Goal: Task Accomplishment & Management: Manage account settings

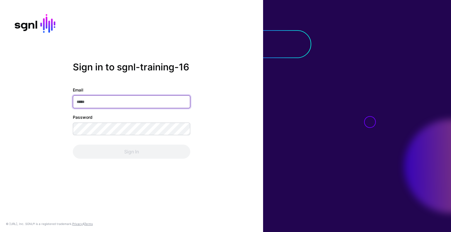
click at [129, 107] on input "Email" at bounding box center [131, 101] width 117 height 13
type input "**********"
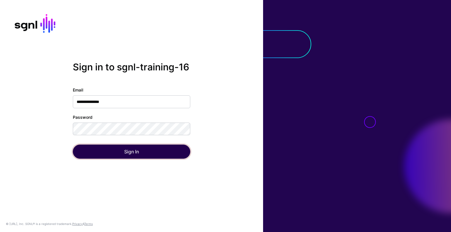
click at [147, 153] on button "Sign In" at bounding box center [131, 152] width 117 height 14
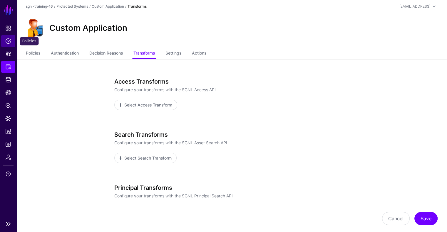
click at [5, 43] on span "Policies" at bounding box center [8, 41] width 6 height 6
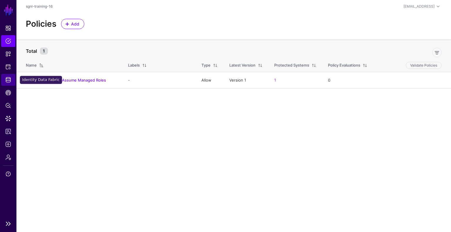
click at [9, 82] on span "Identity Data Fabric" at bounding box center [8, 80] width 6 height 6
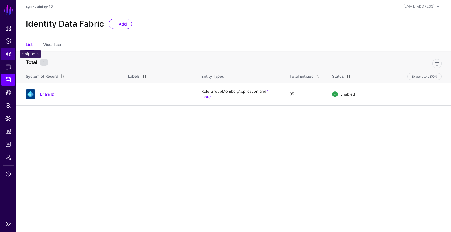
click at [7, 56] on span "Snippets" at bounding box center [8, 54] width 6 height 6
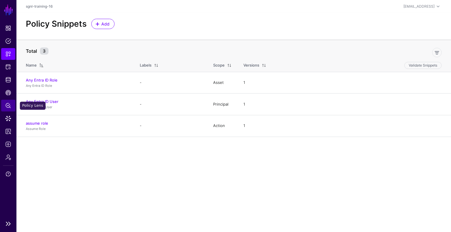
click at [6, 102] on link "Policy Lens" at bounding box center [8, 106] width 14 height 12
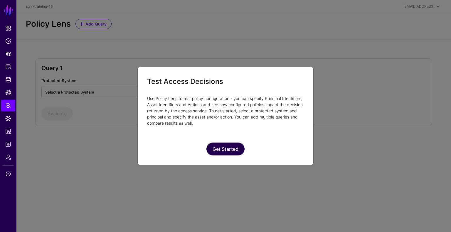
click at [237, 147] on button "Get Started" at bounding box center [225, 149] width 38 height 13
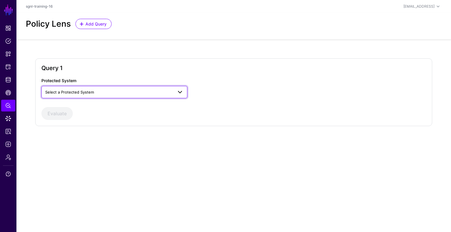
click at [129, 95] on span "Select a Protected System" at bounding box center [109, 92] width 128 height 6
click at [115, 102] on button "Custom Application" at bounding box center [114, 105] width 146 height 9
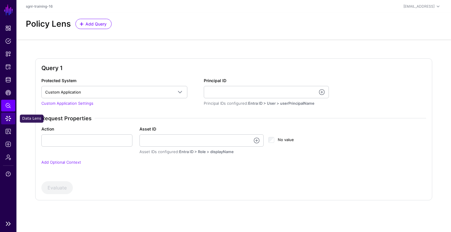
click at [9, 118] on span "Data Lens" at bounding box center [8, 119] width 6 height 6
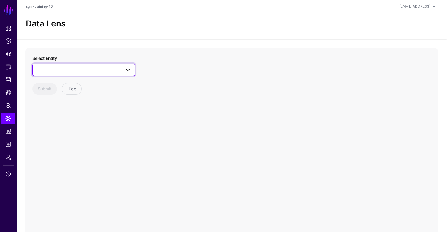
click at [74, 68] on span at bounding box center [83, 69] width 95 height 7
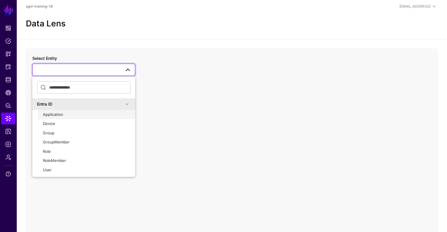
click at [56, 116] on span "Application" at bounding box center [53, 114] width 20 height 5
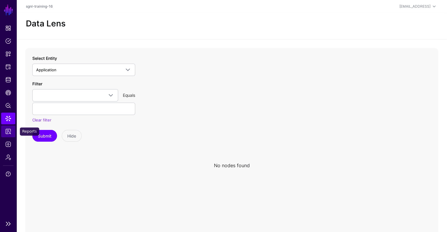
click at [4, 133] on link "Reports" at bounding box center [8, 132] width 14 height 12
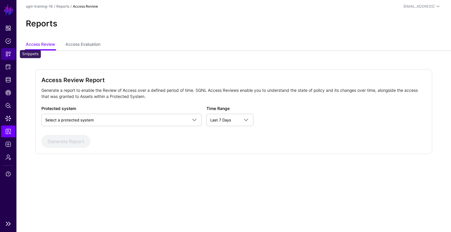
click at [6, 50] on link "Snippets" at bounding box center [8, 54] width 14 height 12
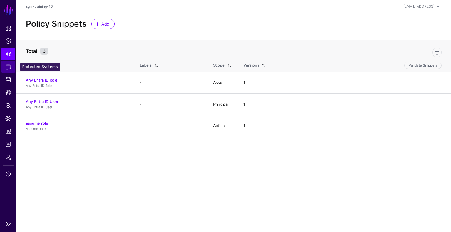
click at [11, 66] on link "Protected Systems" at bounding box center [8, 67] width 14 height 12
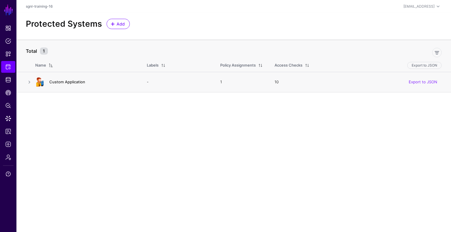
click at [75, 83] on link "Custom Application" at bounding box center [67, 82] width 36 height 5
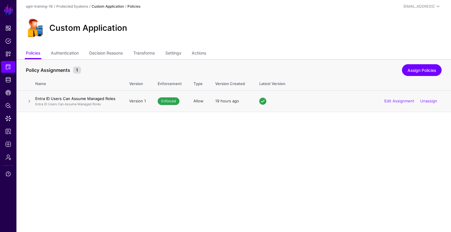
click at [70, 99] on h4 "Entra ID Users Can Assume Managed Roles" at bounding box center [76, 98] width 82 height 5
click at [63, 54] on link "Authentication" at bounding box center [65, 53] width 28 height 11
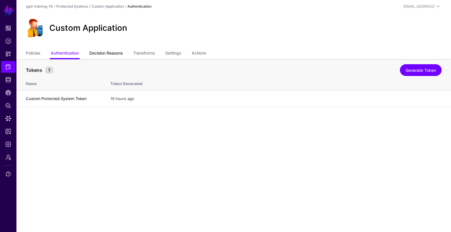
click at [106, 51] on link "Decision Reasons" at bounding box center [105, 53] width 33 height 11
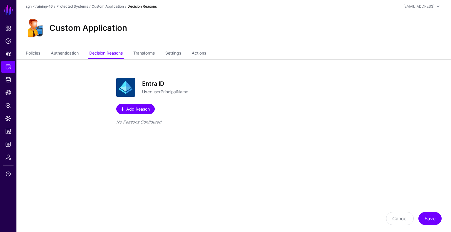
click at [145, 108] on span "Add Reason" at bounding box center [138, 109] width 25 height 6
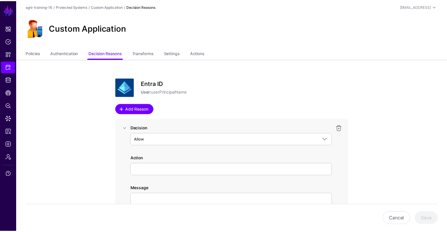
scroll to position [38, 0]
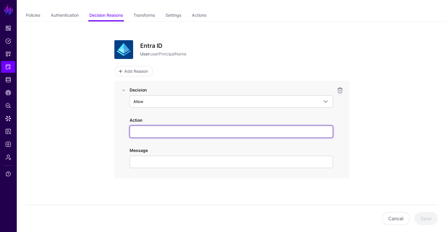
click at [163, 127] on input "Action" at bounding box center [230, 132] width 203 height 12
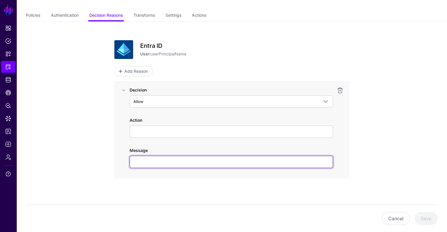
click at [213, 163] on input "Message" at bounding box center [230, 162] width 203 height 12
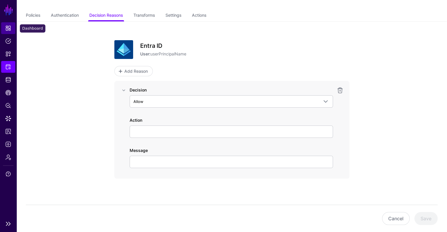
click at [5, 30] on span "Dashboard" at bounding box center [8, 28] width 6 height 6
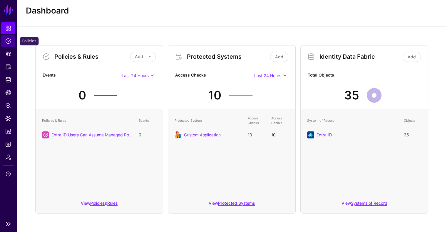
click at [10, 43] on span "Policies" at bounding box center [8, 41] width 6 height 6
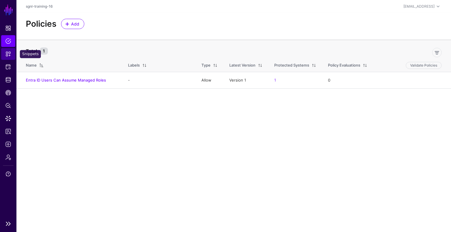
click at [8, 54] on span "Snippets" at bounding box center [8, 54] width 6 height 6
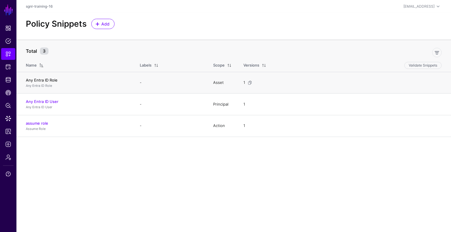
click at [48, 79] on link "Any Entra ID Role" at bounding box center [42, 80] width 32 height 5
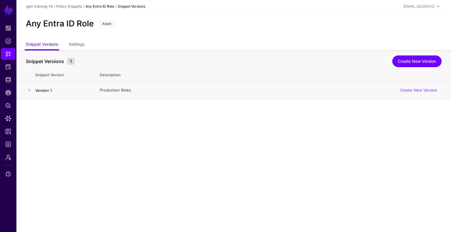
click at [46, 89] on link "Version 1" at bounding box center [43, 90] width 17 height 5
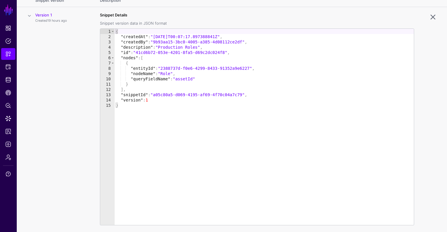
scroll to position [81, 0]
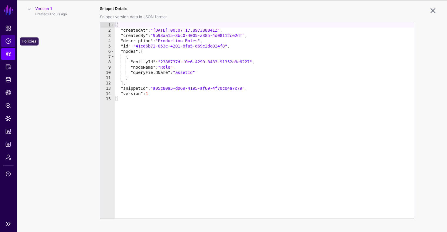
click at [7, 41] on span "Policies" at bounding box center [8, 41] width 6 height 6
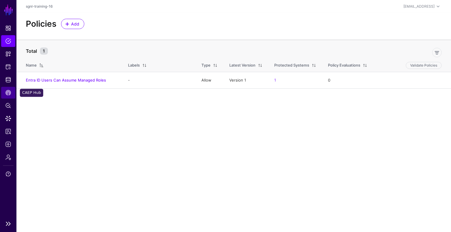
click at [5, 89] on link "CAEP Hub" at bounding box center [8, 93] width 14 height 12
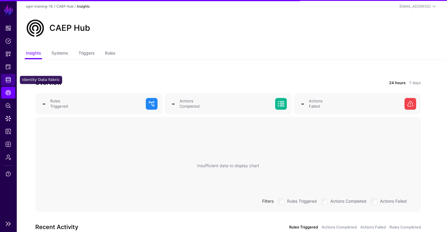
click at [5, 82] on span "Identity Data Fabric" at bounding box center [8, 80] width 6 height 6
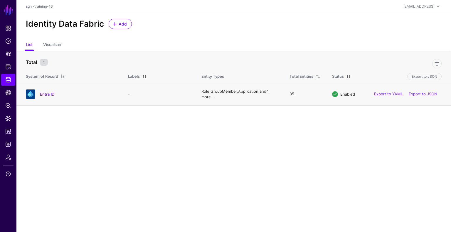
click at [206, 95] on link "4 more..." at bounding box center [234, 94] width 67 height 11
click at [47, 93] on link "Entra ID" at bounding box center [47, 93] width 14 height 5
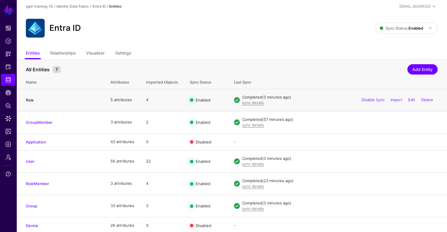
click at [28, 101] on link "Role" at bounding box center [30, 100] width 8 height 5
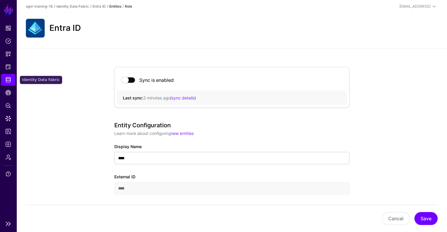
click at [6, 77] on span "Identity Data Fabric" at bounding box center [8, 80] width 6 height 6
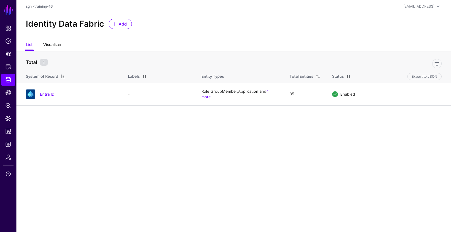
click at [51, 43] on link "Visualizer" at bounding box center [52, 45] width 18 height 11
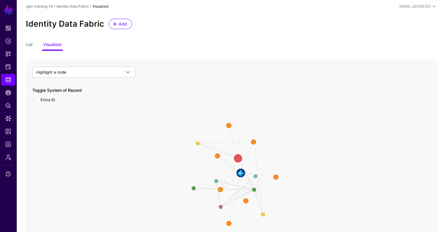
click at [238, 158] on circle at bounding box center [237, 158] width 9 height 9
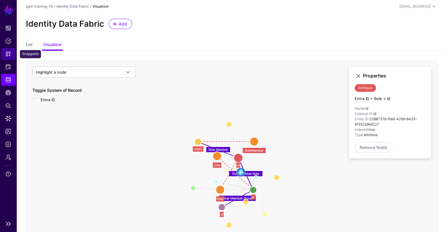
click at [6, 56] on span "Snippets" at bounding box center [8, 54] width 6 height 6
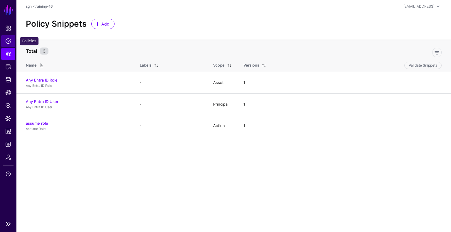
click at [6, 39] on span "Policies" at bounding box center [8, 41] width 6 height 6
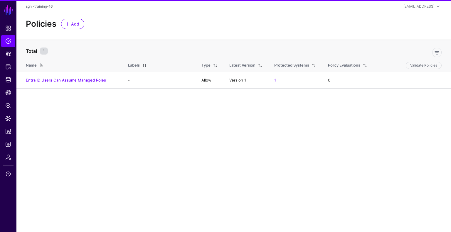
click at [119, 62] on th "Name" at bounding box center [69, 64] width 106 height 15
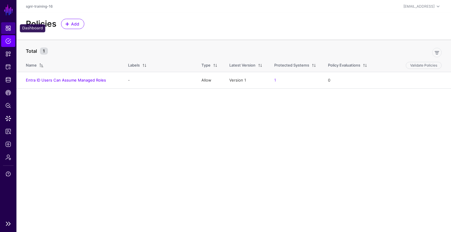
click at [7, 24] on link "Dashboard" at bounding box center [8, 28] width 14 height 12
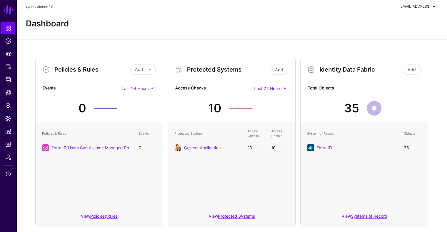
click at [422, 7] on div "[EMAIL_ADDRESS]" at bounding box center [414, 6] width 31 height 5
click at [398, 37] on span "sgnl-training-16" at bounding box center [398, 39] width 26 height 5
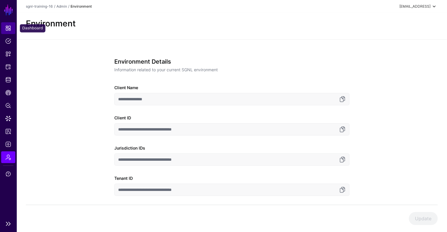
click at [6, 27] on span "Dashboard" at bounding box center [8, 28] width 6 height 6
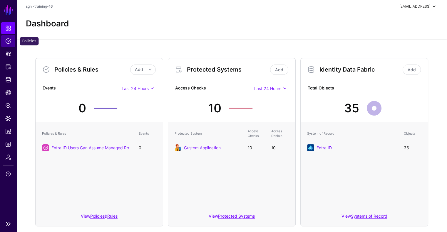
click at [7, 38] on span "Policies" at bounding box center [8, 41] width 6 height 6
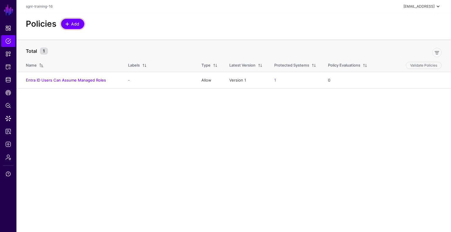
click at [77, 23] on span "Add" at bounding box center [75, 24] width 10 height 6
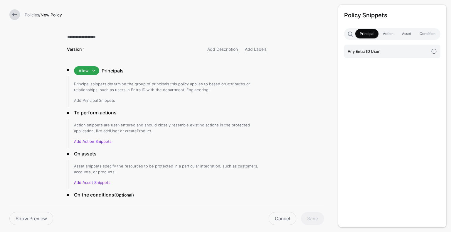
click at [94, 100] on link "Add Principal Snippets" at bounding box center [94, 100] width 41 height 5
click at [384, 54] on h4 "Any Entra ID User" at bounding box center [388, 51] width 81 height 6
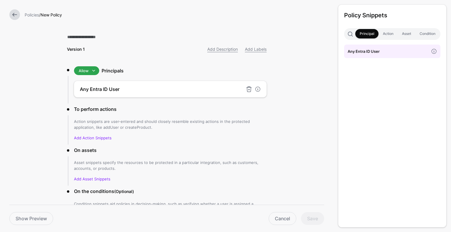
click at [132, 95] on div "Any Entra ID User" at bounding box center [170, 89] width 193 height 16
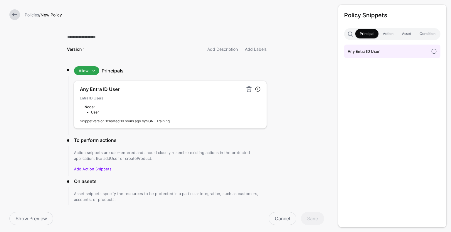
click at [97, 122] on link "Version 1" at bounding box center [99, 121] width 14 height 4
click at [203, 122] on p "Snippet Version 1 created 19 hours ago by SGNL Training" at bounding box center [170, 121] width 181 height 5
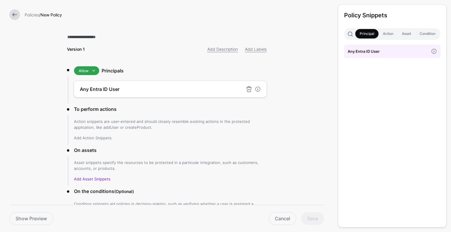
click at [94, 136] on link "Add Action Snippets" at bounding box center [93, 138] width 38 height 5
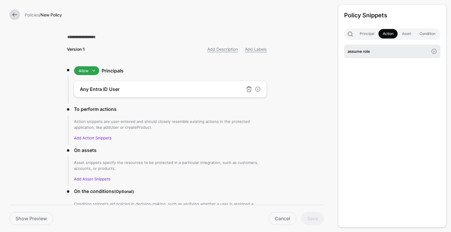
click at [371, 55] on link "assume role" at bounding box center [392, 52] width 96 height 14
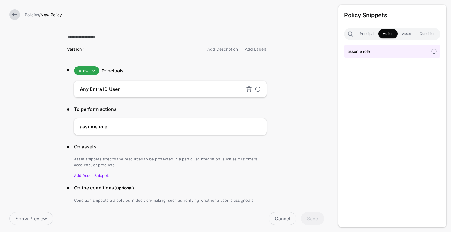
click at [16, 16] on link at bounding box center [14, 14] width 11 height 11
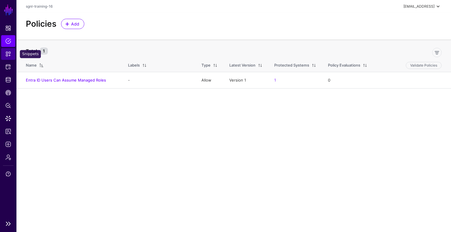
click at [9, 53] on span "Snippets" at bounding box center [8, 54] width 6 height 6
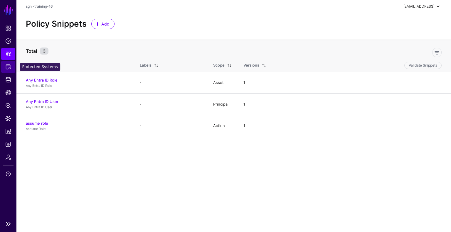
click at [12, 71] on link "Protected Systems" at bounding box center [8, 67] width 14 height 12
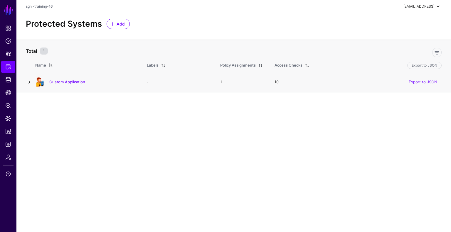
click at [30, 83] on link at bounding box center [29, 82] width 7 height 7
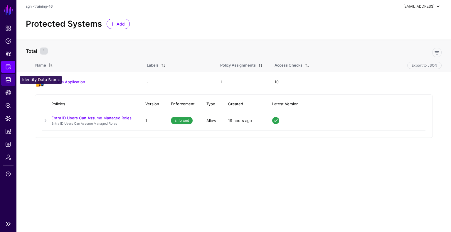
click at [5, 80] on span "Identity Data Fabric" at bounding box center [8, 80] width 6 height 6
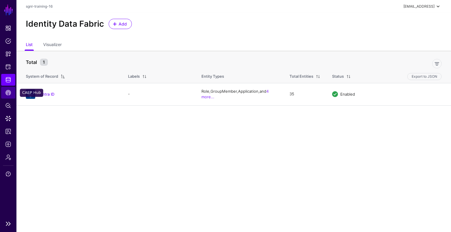
click at [9, 90] on span "CAEP Hub" at bounding box center [8, 93] width 6 height 6
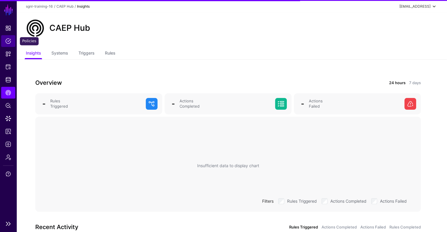
click at [10, 42] on span "Policies" at bounding box center [8, 41] width 6 height 6
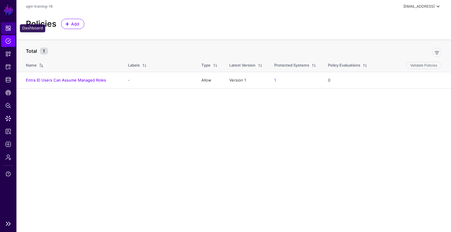
click at [6, 30] on span "Dashboard" at bounding box center [8, 28] width 6 height 6
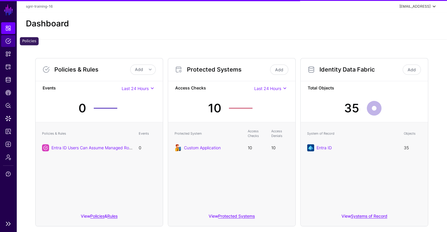
click at [7, 40] on span "Policies" at bounding box center [8, 41] width 6 height 6
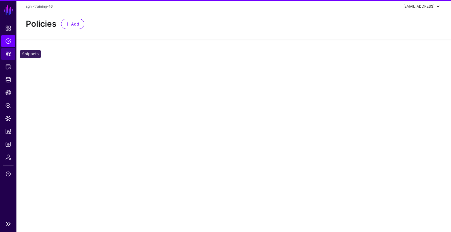
click at [10, 54] on span "Snippets" at bounding box center [8, 54] width 6 height 6
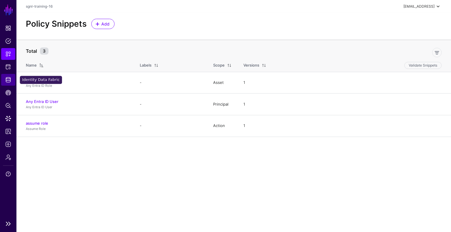
click at [12, 83] on link "Identity Data Fabric" at bounding box center [8, 80] width 14 height 12
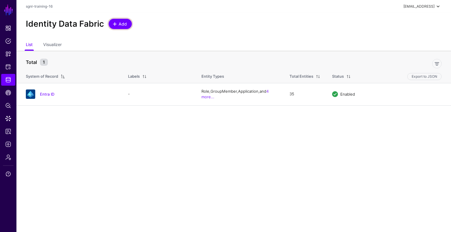
click at [115, 27] on link "Add" at bounding box center [120, 24] width 23 height 10
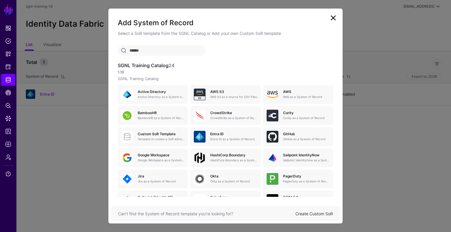
click at [166, 54] on input "text" at bounding box center [162, 50] width 88 height 11
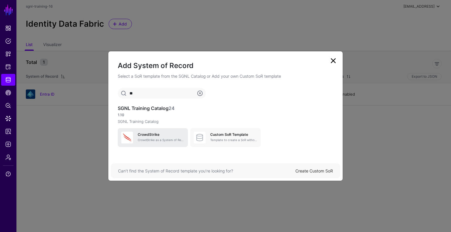
type input "**"
click at [154, 132] on div "CrowdStrike CrowdStrike as a System of Record" at bounding box center [152, 138] width 63 height 12
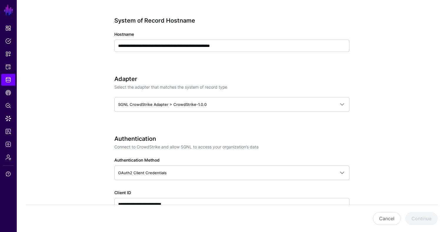
scroll to position [216, 0]
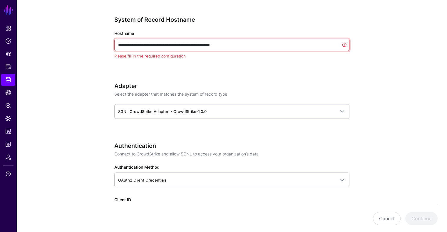
click at [248, 43] on input "**********" at bounding box center [231, 45] width 235 height 12
click at [254, 39] on input "**********" at bounding box center [231, 45] width 235 height 12
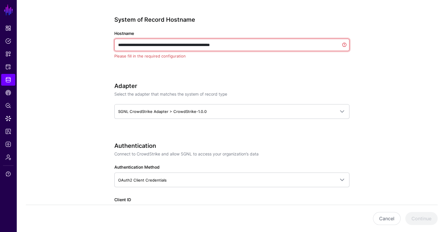
click at [254, 39] on input "**********" at bounding box center [231, 45] width 235 height 12
paste input "text"
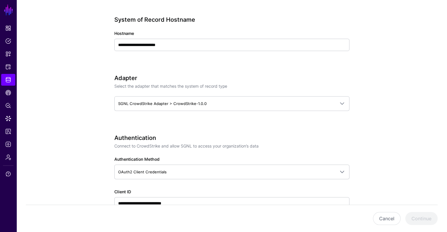
click at [267, 75] on h3 "Adapter" at bounding box center [231, 78] width 235 height 7
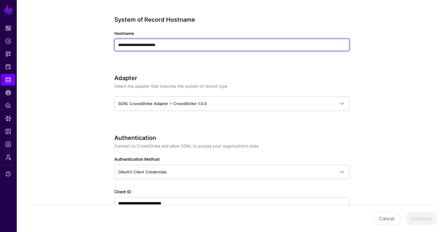
click at [224, 44] on input "**********" at bounding box center [231, 45] width 235 height 12
type input "**********"
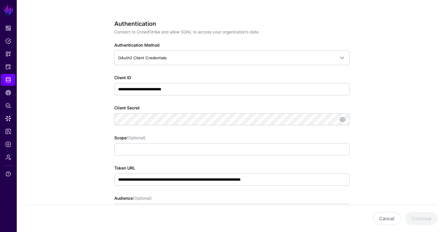
scroll to position [329, 0]
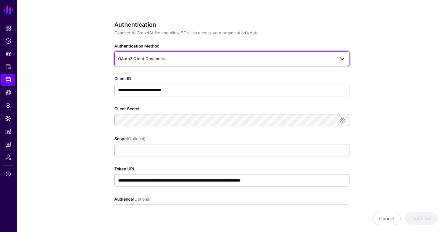
click at [318, 59] on span "OAuth2 Client Credentials" at bounding box center [226, 58] width 217 height 6
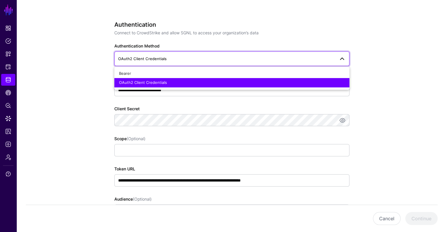
click at [318, 59] on span "OAuth2 Client Credentials" at bounding box center [226, 58] width 217 height 6
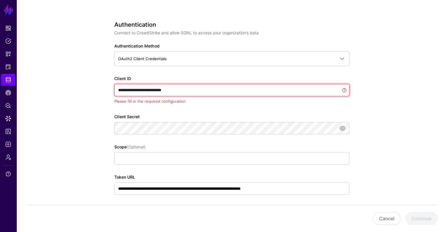
click at [250, 88] on input "**********" at bounding box center [231, 90] width 235 height 12
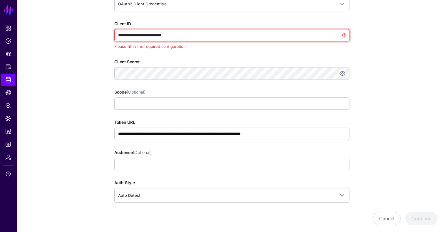
scroll to position [385, 0]
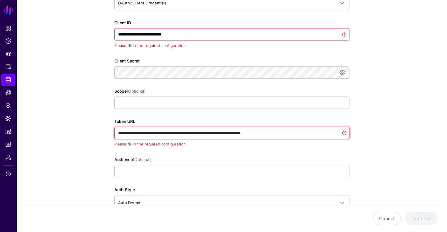
click at [302, 135] on input "**********" at bounding box center [231, 133] width 235 height 12
paste input "text"
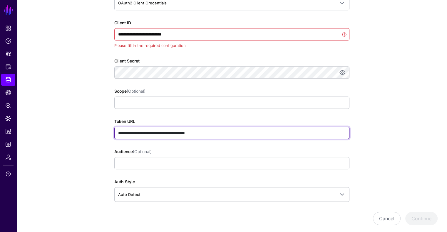
type input "**********"
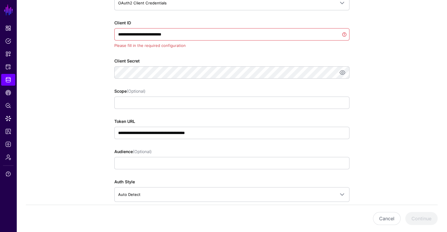
click at [387, 130] on app-datasources-details-form "**********" at bounding box center [231, 69] width 430 height 817
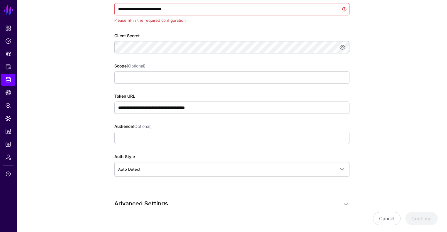
scroll to position [411, 0]
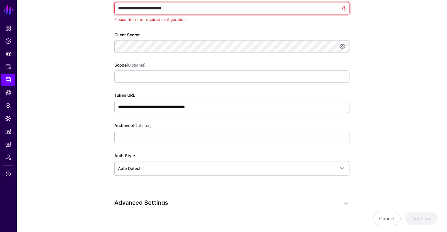
click at [285, 8] on input "**********" at bounding box center [231, 8] width 235 height 12
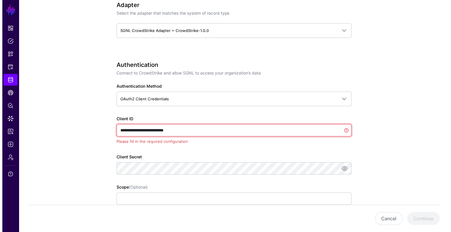
scroll to position [288, 0]
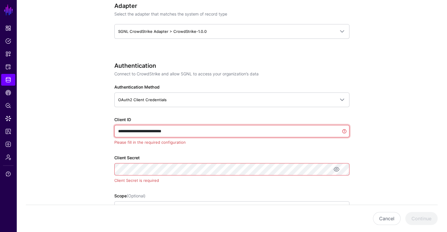
click at [215, 128] on input "**********" at bounding box center [231, 131] width 235 height 12
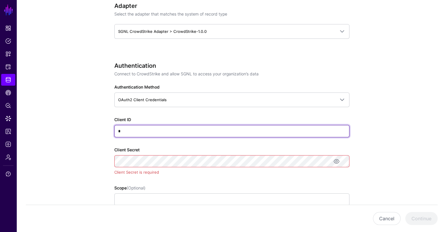
type input "*"
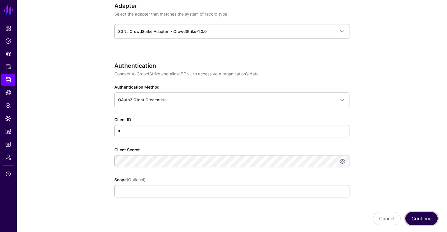
click at [419, 218] on button "Continue" at bounding box center [421, 218] width 32 height 13
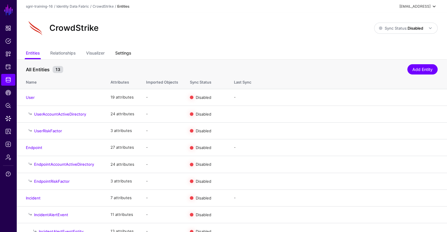
click at [122, 54] on link "Settings" at bounding box center [123, 53] width 16 height 11
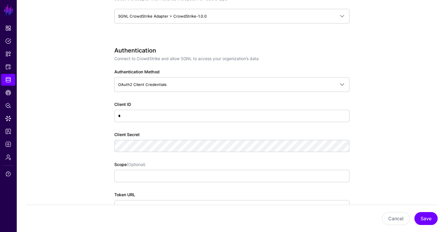
scroll to position [310, 0]
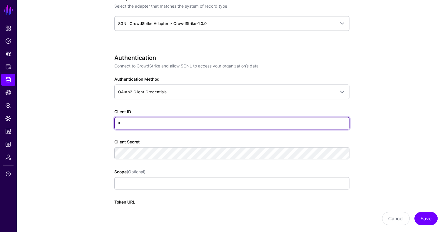
click at [289, 122] on input "*" at bounding box center [231, 123] width 235 height 12
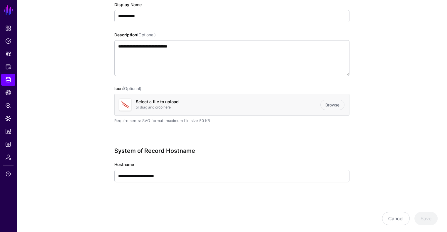
scroll to position [0, 0]
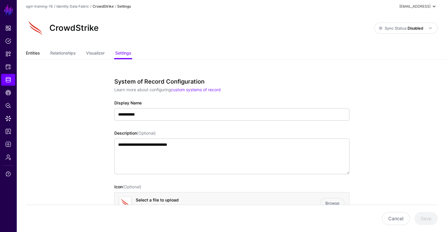
click at [38, 51] on link "Entities" at bounding box center [33, 53] width 14 height 11
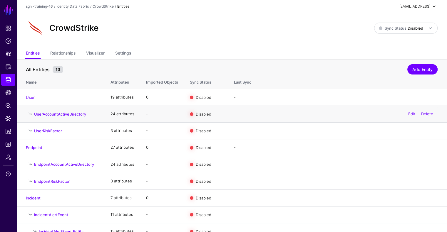
click at [58, 118] on td "UserAccountActiveDirectory" at bounding box center [60, 114] width 88 height 17
click at [73, 114] on link "UserAccountActiveDirectory" at bounding box center [60, 114] width 52 height 5
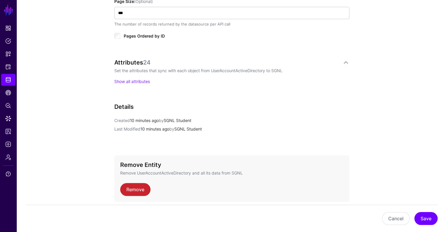
scroll to position [321, 0]
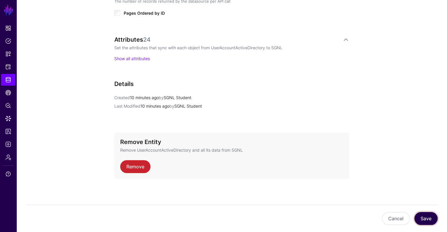
click at [429, 219] on button "Save" at bounding box center [425, 218] width 23 height 13
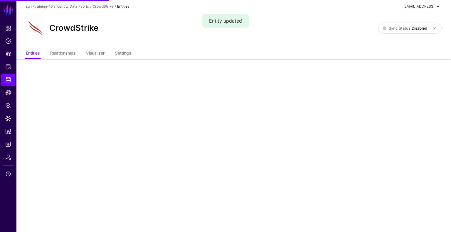
drag, startPoint x: 449, startPoint y: 181, endPoint x: 445, endPoint y: 149, distance: 31.6
click at [445, 149] on main "SGNL Dashboard Policies Snippets Protected Systems Identity Data Fabric CAEP Hu…" at bounding box center [225, 116] width 451 height 232
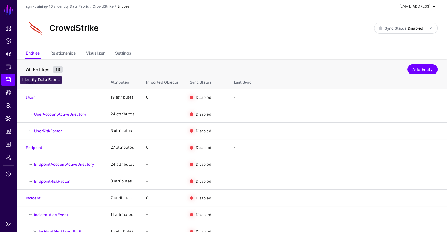
click at [9, 83] on link "Identity Data Fabric" at bounding box center [8, 80] width 14 height 12
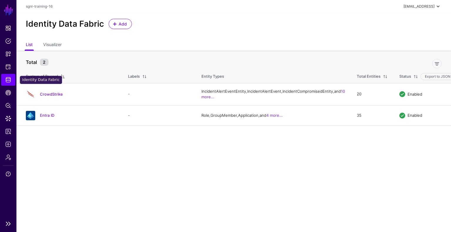
click at [9, 83] on span "Identity Data Fabric" at bounding box center [8, 80] width 6 height 6
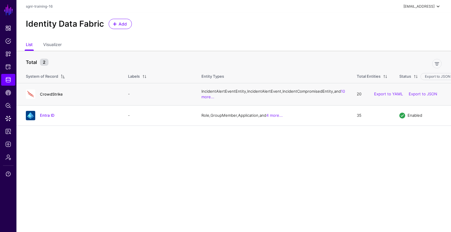
click at [48, 97] on link "CrowdStrike" at bounding box center [51, 94] width 23 height 5
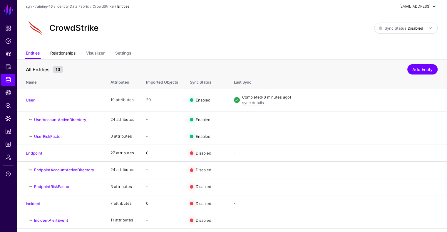
click at [68, 54] on link "Relationships" at bounding box center [62, 53] width 25 height 11
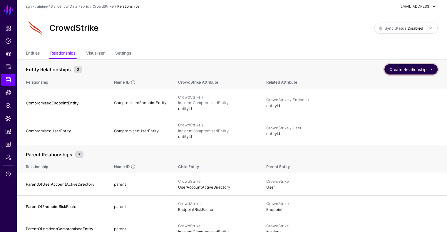
click at [408, 68] on button "Create Relationship" at bounding box center [410, 69] width 53 height 10
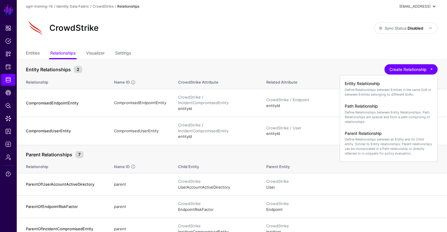
click at [378, 42] on div "CrowdStrike Sync Status: Disabled Enabled Syncing active for all configured ent…" at bounding box center [231, 30] width 430 height 35
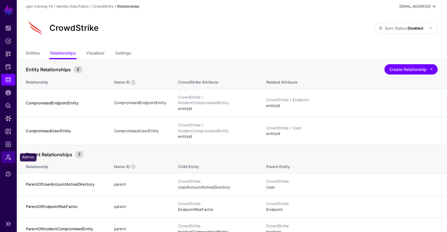
click at [8, 159] on span "Admin" at bounding box center [8, 157] width 6 height 6
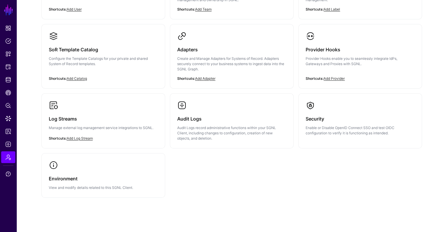
scroll to position [109, 0]
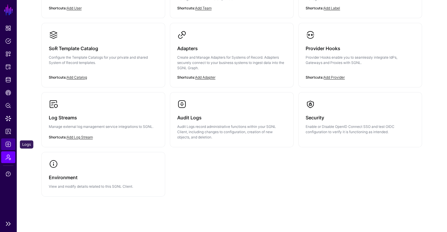
click at [8, 144] on span "Logs" at bounding box center [8, 145] width 6 height 6
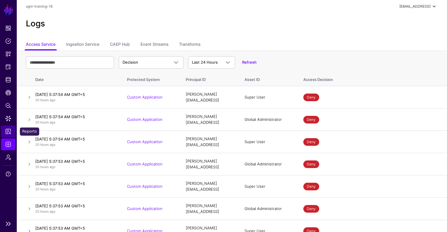
click at [10, 129] on span "Reports" at bounding box center [8, 132] width 6 height 6
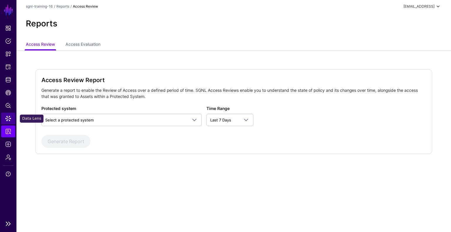
click at [10, 120] on span "Data Lens" at bounding box center [8, 119] width 6 height 6
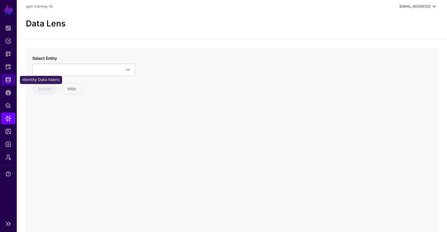
click at [6, 77] on span "Identity Data Fabric" at bounding box center [8, 80] width 6 height 6
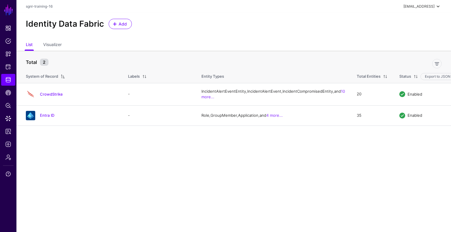
click at [431, 5] on div "[EMAIL_ADDRESS]" at bounding box center [418, 6] width 31 height 5
click at [410, 38] on span "sgnl-training-16" at bounding box center [402, 39] width 26 height 5
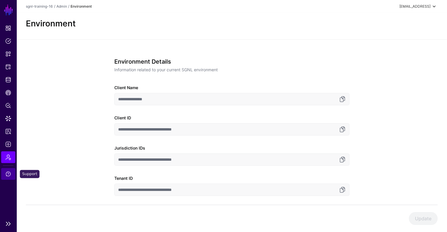
click at [10, 174] on span "Support" at bounding box center [8, 174] width 6 height 6
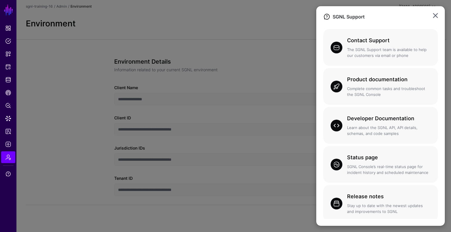
click at [7, 134] on ngb-modal-window "SGNL Support Contact Support The SGNL Support team is available to help our cus…" at bounding box center [225, 116] width 451 height 232
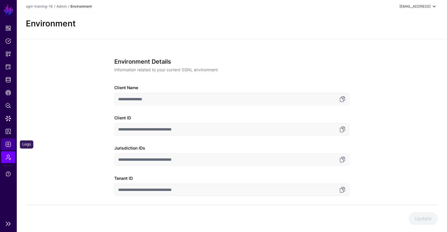
click at [8, 147] on span "Logs" at bounding box center [8, 145] width 6 height 6
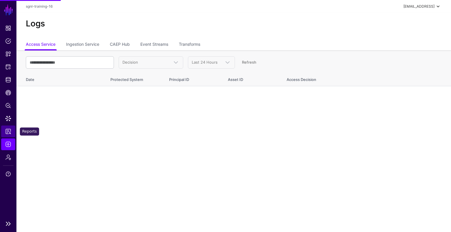
click at [8, 134] on link "Reports" at bounding box center [8, 132] width 14 height 12
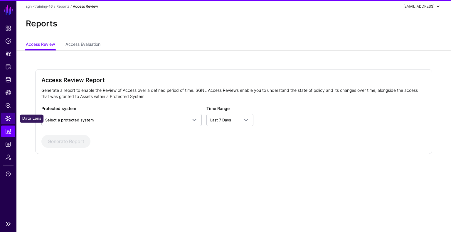
click at [6, 115] on link "Data Lens" at bounding box center [8, 119] width 14 height 12
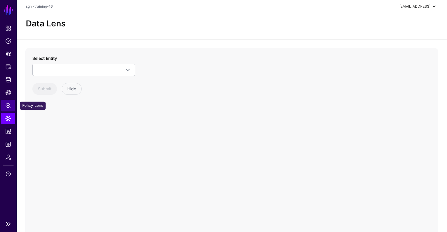
click at [6, 107] on span "Policy Lens" at bounding box center [8, 106] width 6 height 6
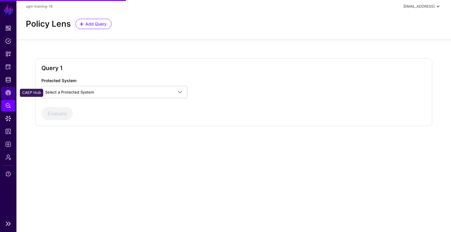
click at [8, 95] on span "CAEP Hub" at bounding box center [8, 93] width 6 height 6
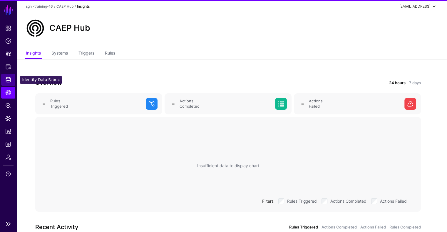
click at [10, 81] on span "Identity Data Fabric" at bounding box center [8, 80] width 6 height 6
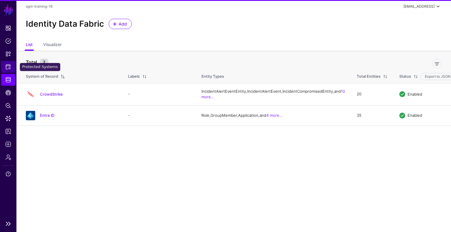
click at [9, 64] on span "Protected Systems" at bounding box center [8, 67] width 6 height 6
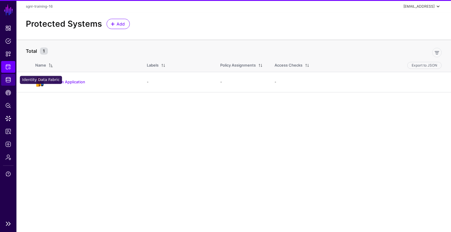
click at [9, 77] on span "Identity Data Fabric" at bounding box center [8, 80] width 6 height 6
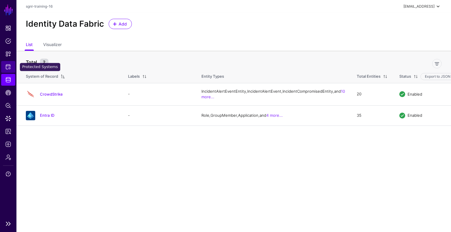
click at [6, 63] on link "Protected Systems" at bounding box center [8, 67] width 14 height 12
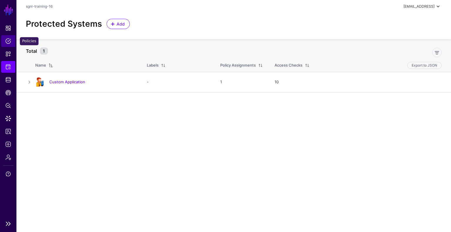
click at [7, 43] on span "Policies" at bounding box center [8, 41] width 6 height 6
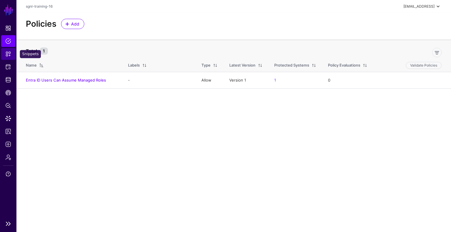
click at [9, 53] on span "Snippets" at bounding box center [8, 54] width 6 height 6
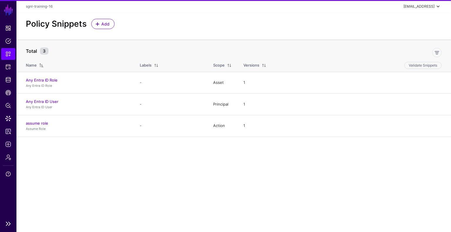
click at [11, 10] on link "SGNL" at bounding box center [9, 10] width 10 height 13
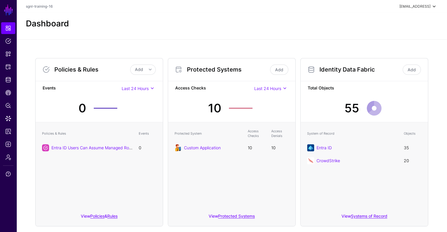
scroll to position [13, 0]
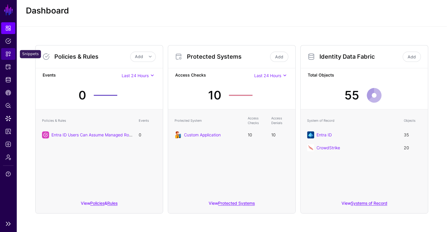
click at [10, 53] on span "Snippets" at bounding box center [8, 54] width 6 height 6
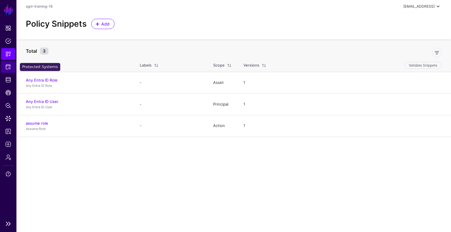
click at [8, 70] on link "Protected Systems" at bounding box center [8, 67] width 14 height 12
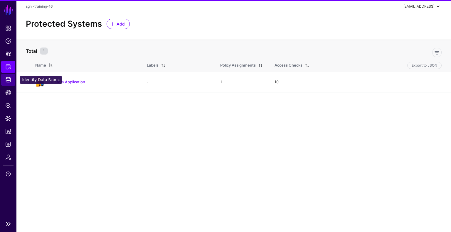
click at [9, 82] on span "Identity Data Fabric" at bounding box center [8, 80] width 6 height 6
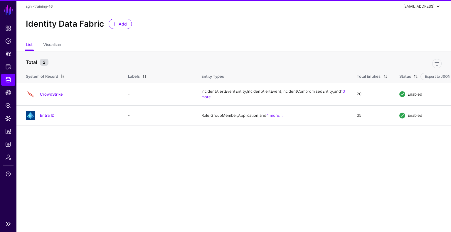
click at [9, 99] on ul "Dashboard Policies Snippets Protected Systems Identity Data Fabric CAEP Hub Pol…" at bounding box center [8, 119] width 16 height 195
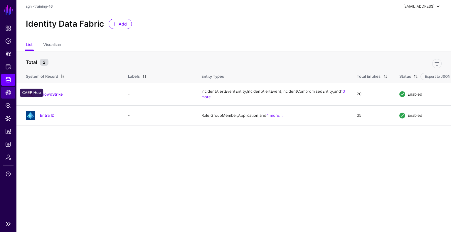
click at [9, 97] on link "CAEP Hub" at bounding box center [8, 93] width 14 height 12
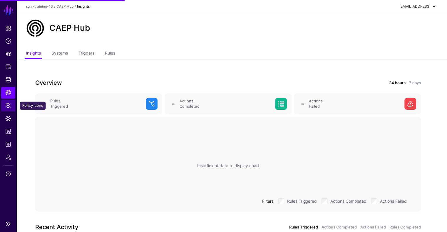
click at [9, 108] on span "Policy Lens" at bounding box center [8, 106] width 6 height 6
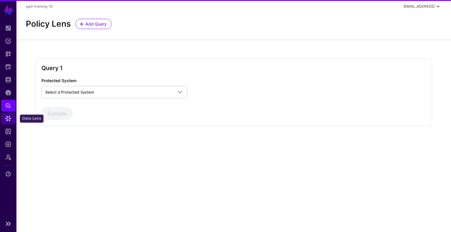
click at [10, 122] on link "Data Lens" at bounding box center [8, 119] width 14 height 12
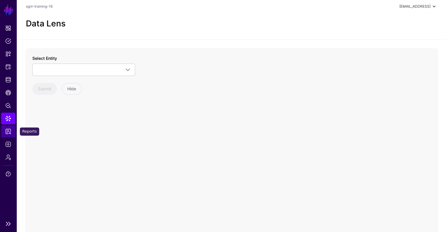
click at [11, 133] on span "Reports" at bounding box center [8, 132] width 6 height 6
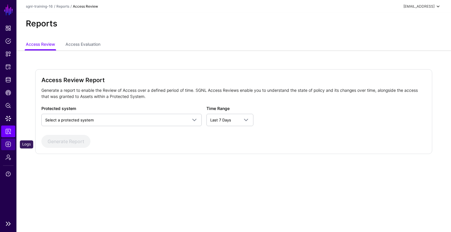
click at [11, 143] on link "Logs" at bounding box center [8, 145] width 14 height 12
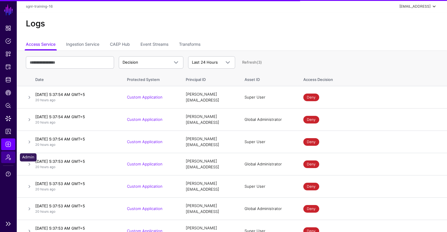
click at [11, 159] on link "Admin" at bounding box center [8, 158] width 14 height 12
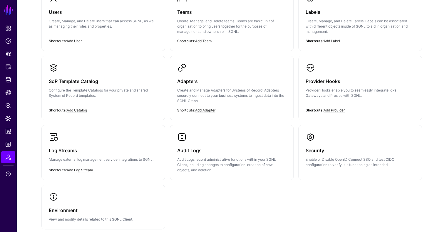
scroll to position [79, 0]
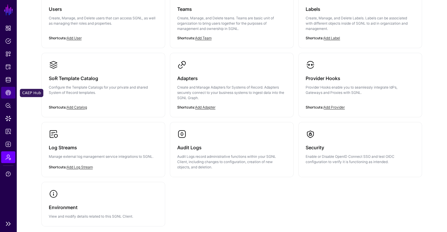
click at [8, 94] on span "CAEP Hub" at bounding box center [8, 93] width 6 height 6
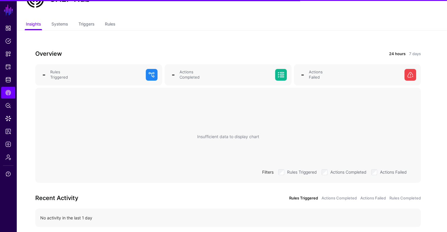
scroll to position [53, 0]
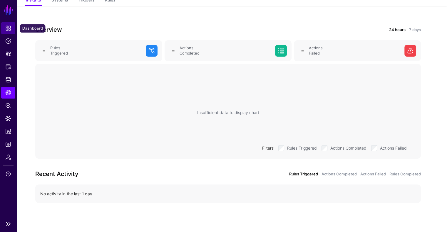
click at [7, 27] on span "Dashboard" at bounding box center [8, 28] width 6 height 6
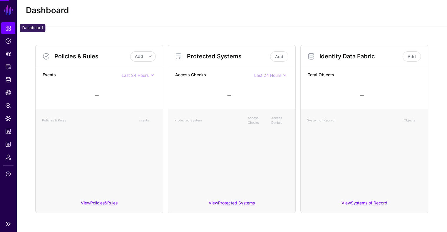
scroll to position [13, 0]
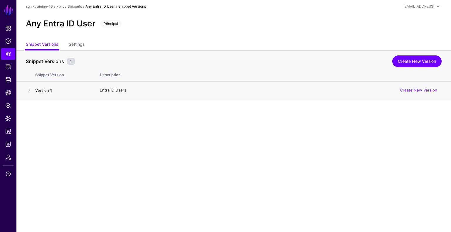
click at [43, 90] on link "Version 1" at bounding box center [43, 90] width 17 height 5
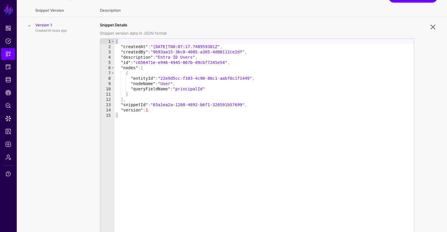
scroll to position [81, 0]
